Goal: Task Accomplishment & Management: Use online tool/utility

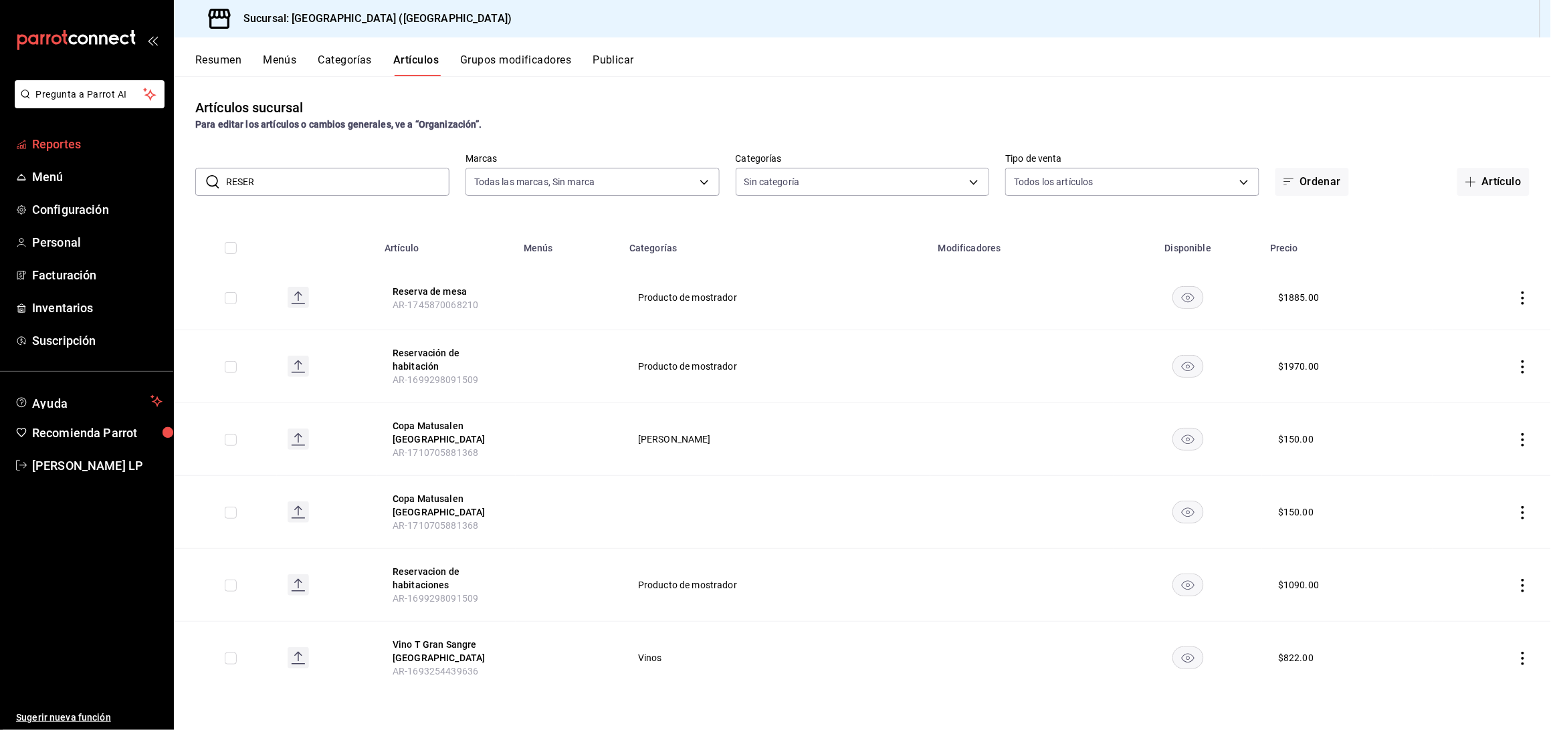
click at [72, 139] on span "Reportes" at bounding box center [97, 144] width 130 height 18
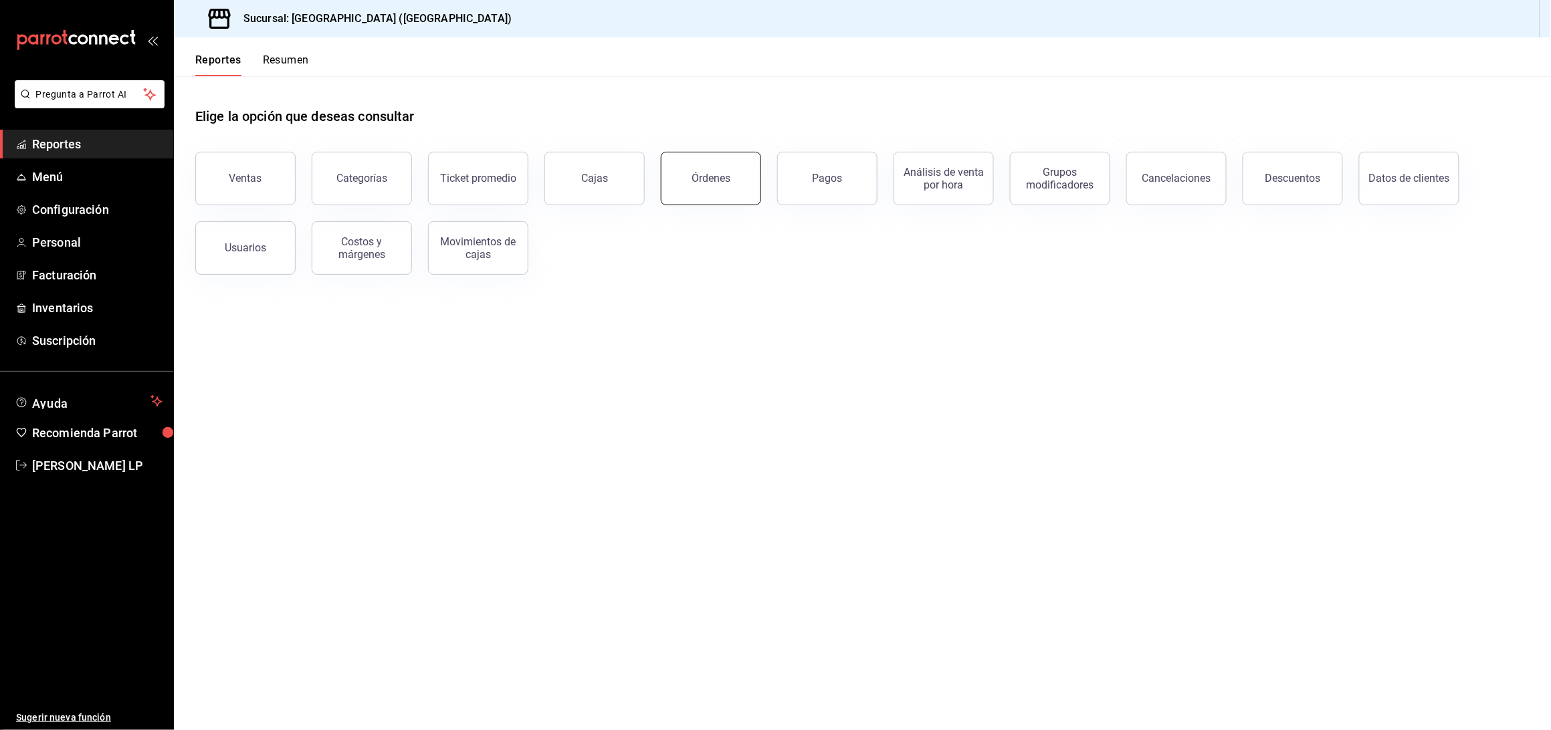
click at [732, 180] on button "Órdenes" at bounding box center [711, 179] width 100 height 54
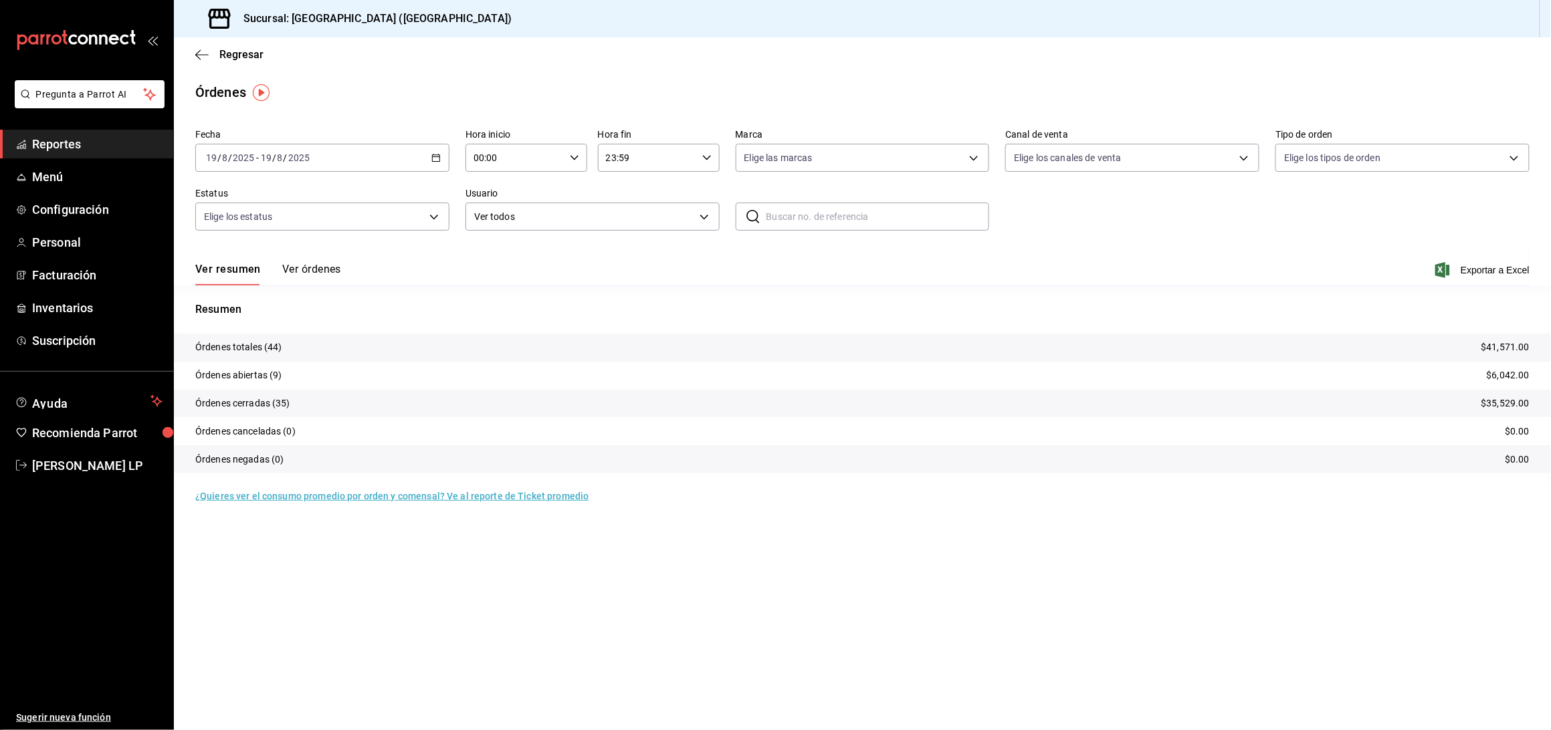
click at [428, 155] on div "[DATE] [DATE] - [DATE] [DATE]" at bounding box center [322, 158] width 254 height 28
click at [248, 342] on span "Rango de fechas" at bounding box center [259, 349] width 104 height 14
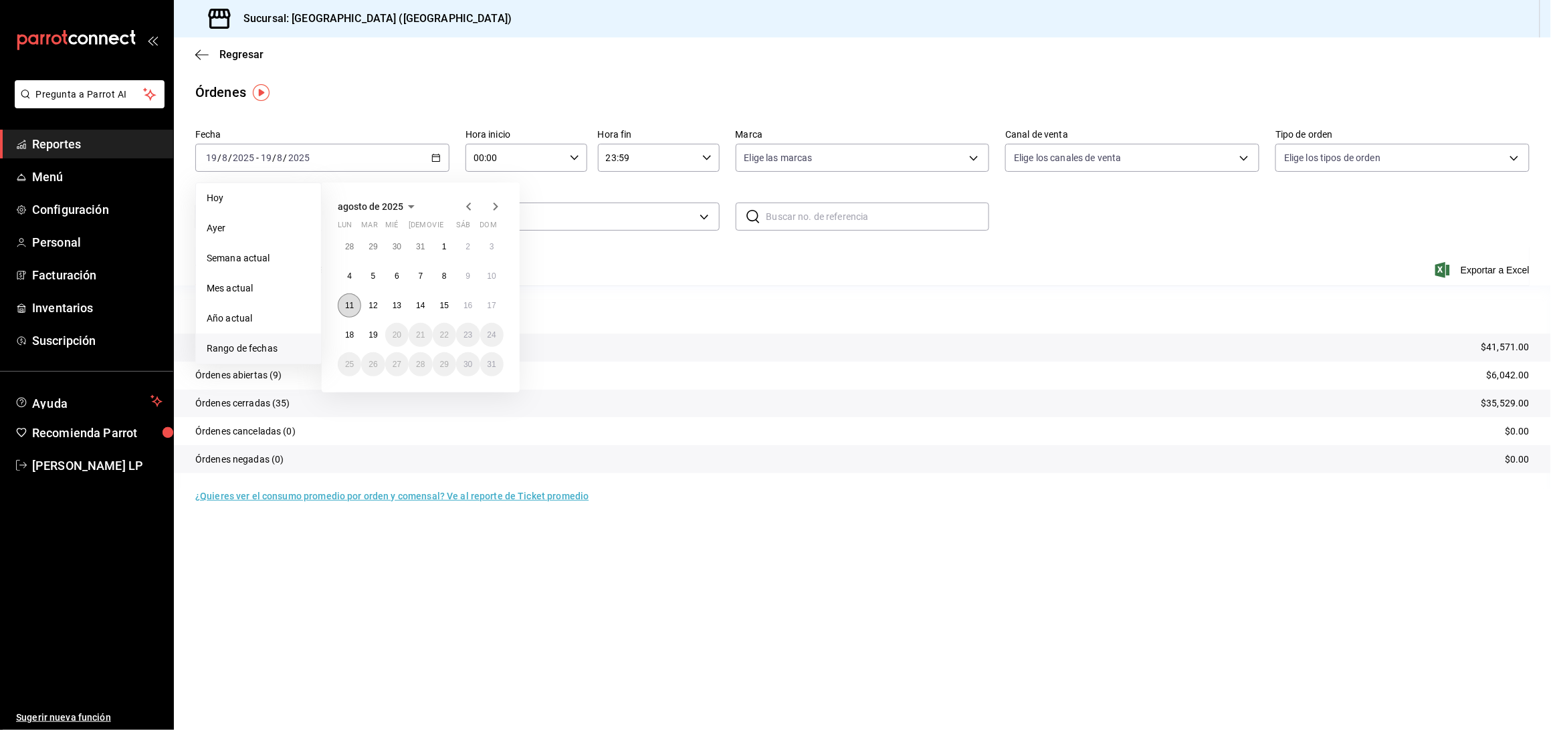
click at [348, 301] on abbr "11" at bounding box center [349, 305] width 9 height 9
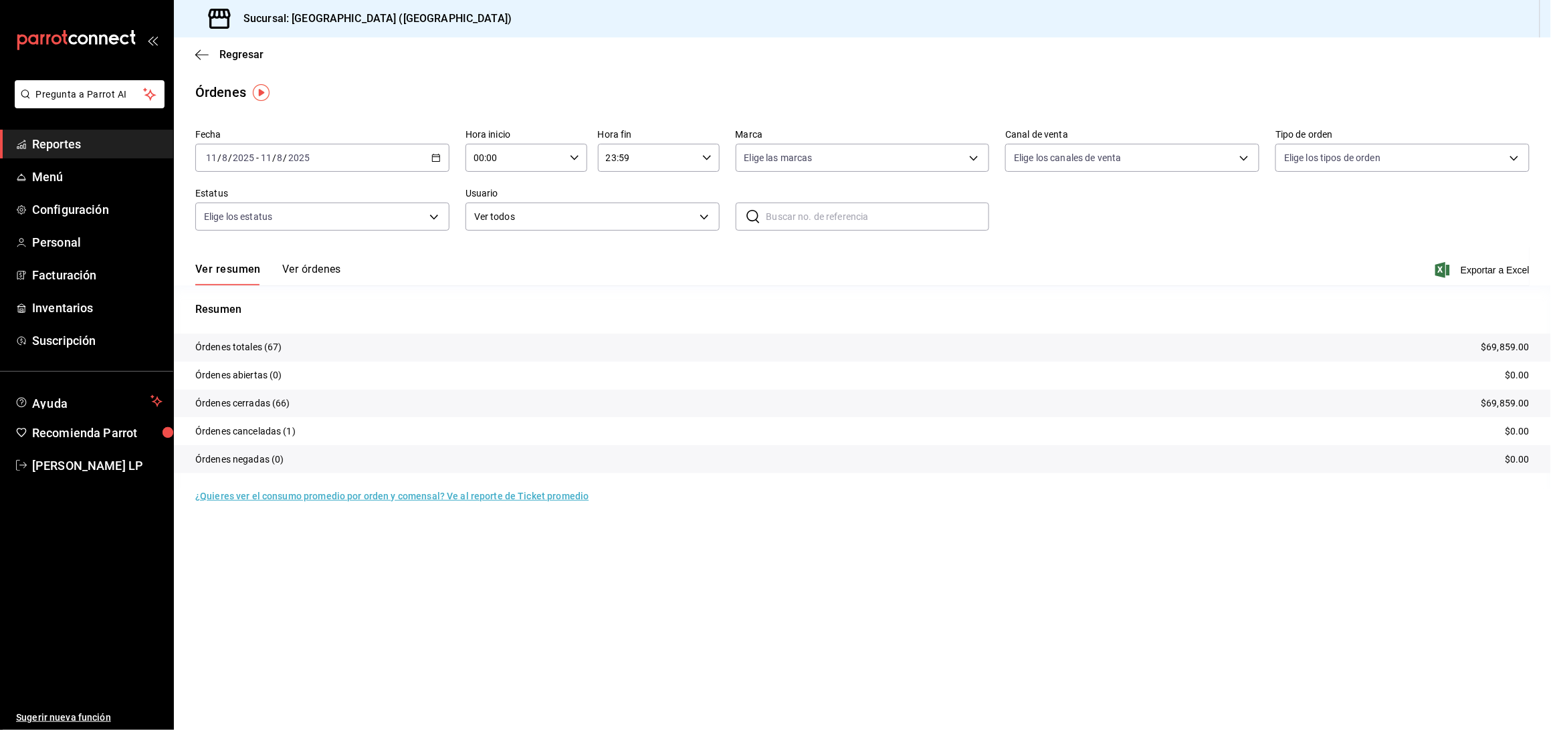
click at [316, 266] on button "Ver órdenes" at bounding box center [311, 274] width 59 height 23
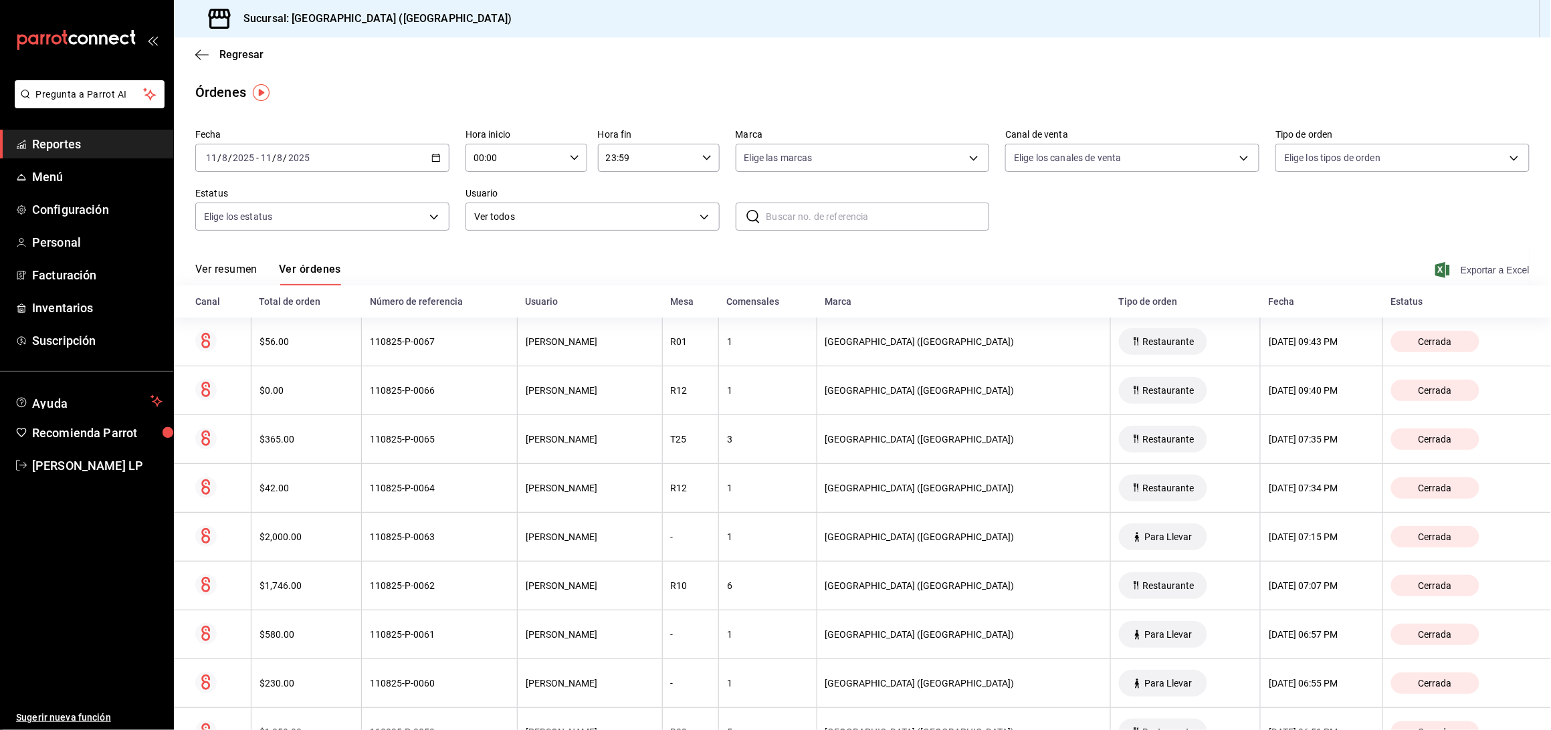
click at [1449, 266] on span "Exportar a Excel" at bounding box center [1484, 270] width 92 height 16
click at [57, 468] on span "[PERSON_NAME] LP" at bounding box center [97, 466] width 130 height 18
